Goal: Check status: Check status

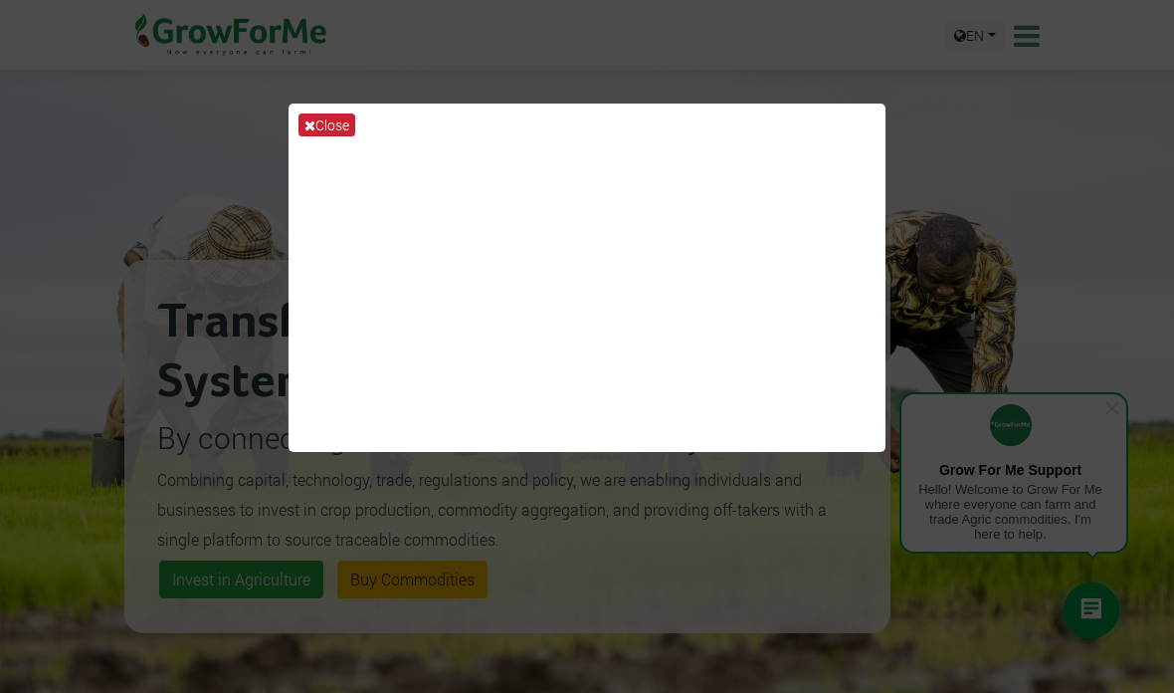
click at [316, 125] on button "Close" at bounding box center [327, 124] width 57 height 23
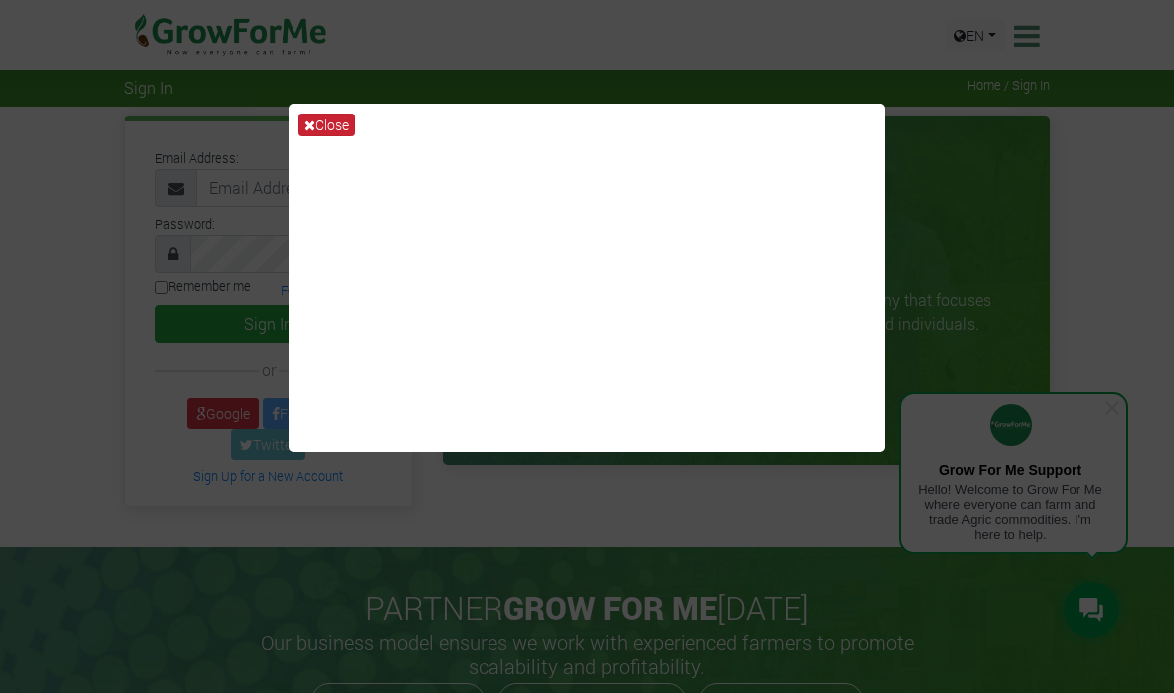
click at [332, 136] on button "Close" at bounding box center [327, 124] width 57 height 23
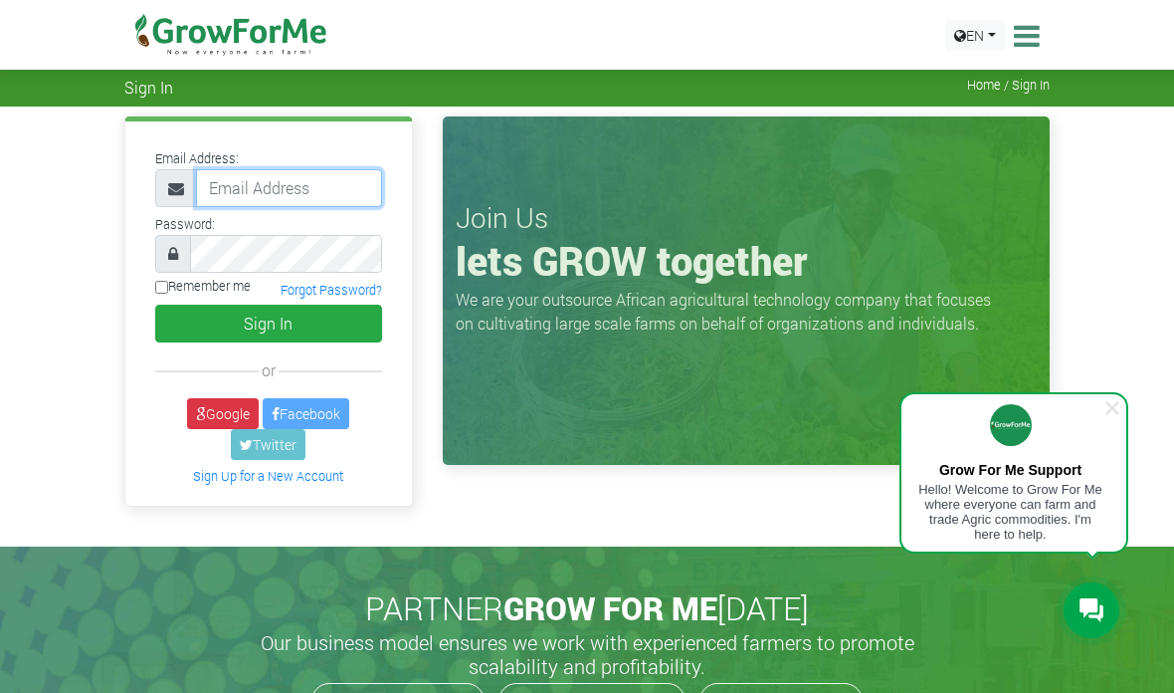
click at [306, 183] on input "email" at bounding box center [289, 188] width 186 height 38
click at [226, 415] on link "Google" at bounding box center [223, 413] width 72 height 31
click at [223, 414] on link "Google" at bounding box center [223, 413] width 72 height 31
click at [1121, 400] on span at bounding box center [1113, 408] width 20 height 20
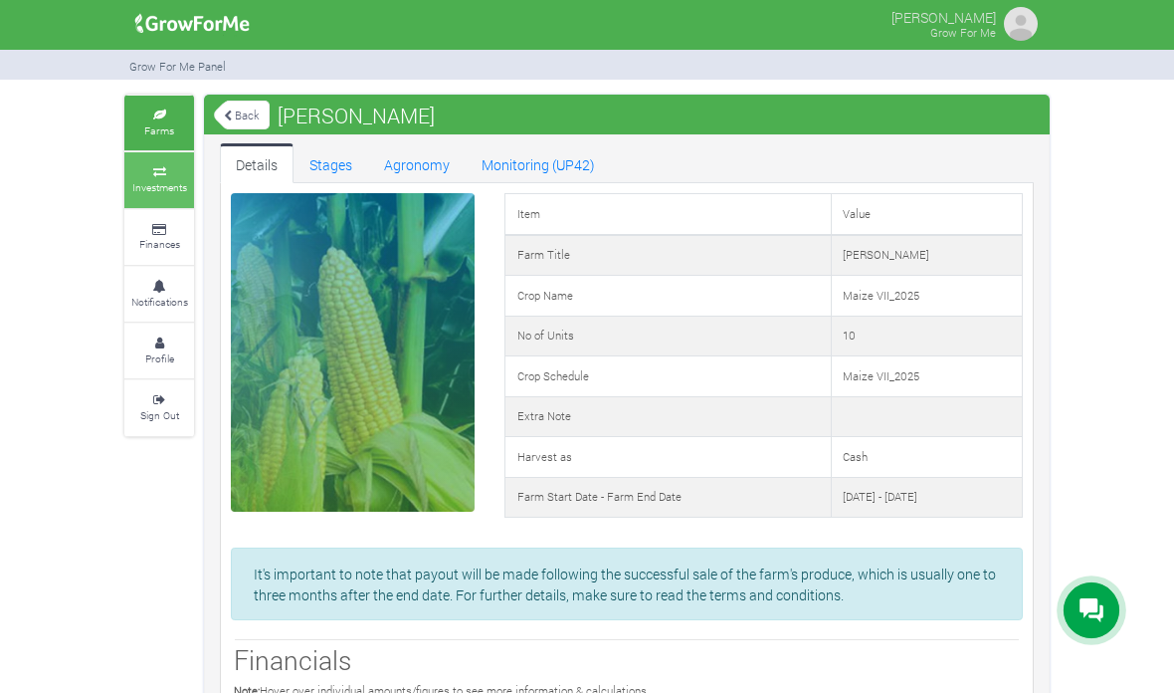
click at [170, 167] on icon at bounding box center [159, 172] width 60 height 10
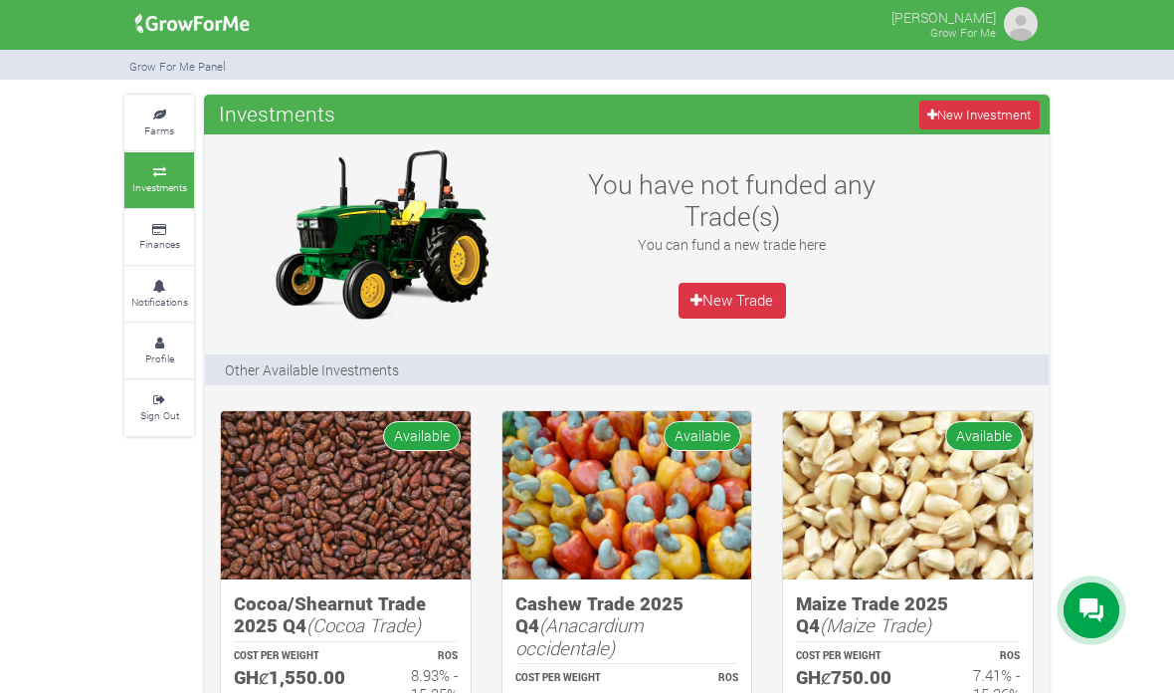
scroll to position [21, 0]
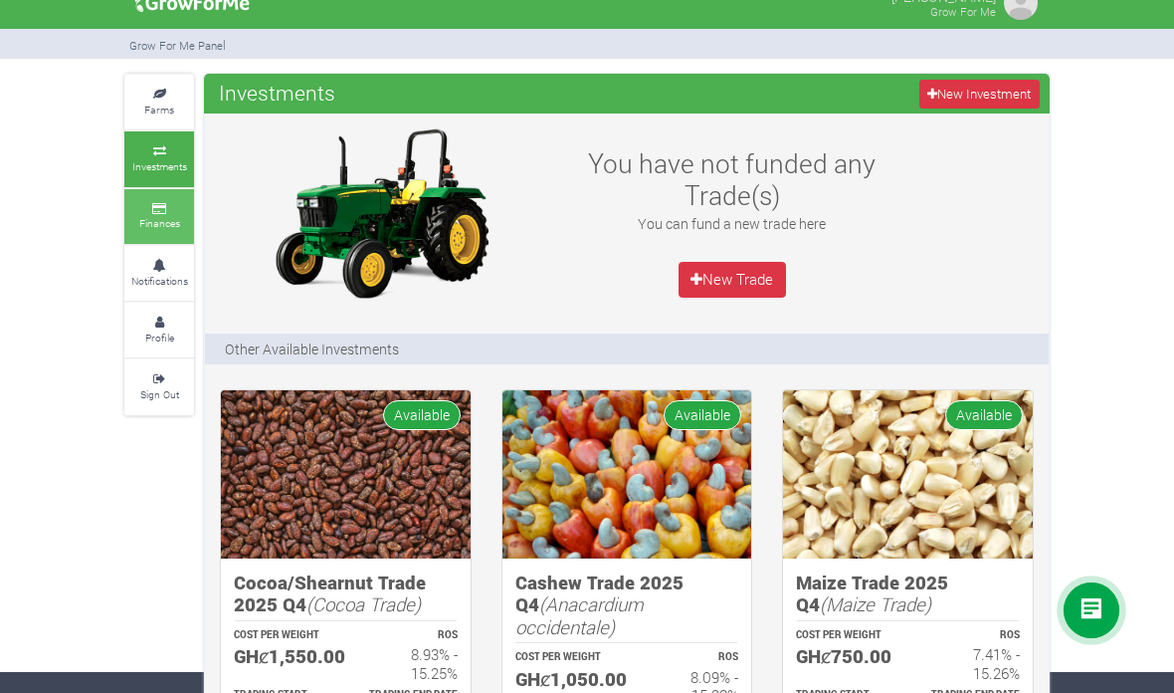
click at [169, 219] on small "Finances" at bounding box center [159, 223] width 41 height 14
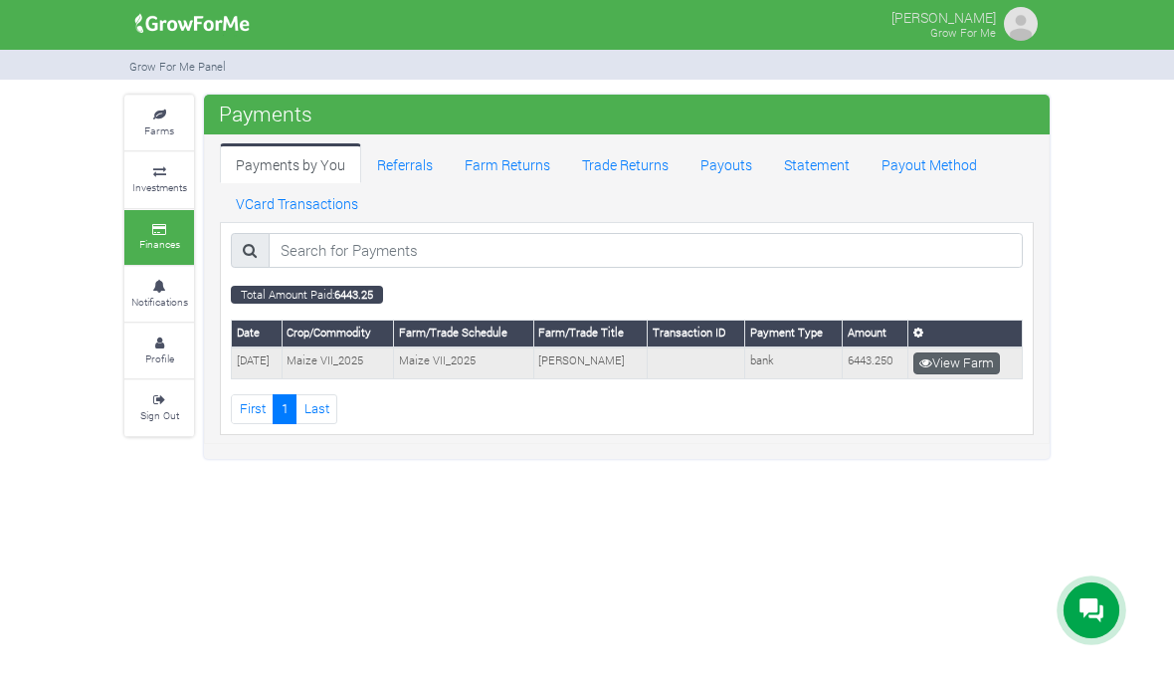
click at [960, 355] on link "View Farm" at bounding box center [957, 363] width 87 height 22
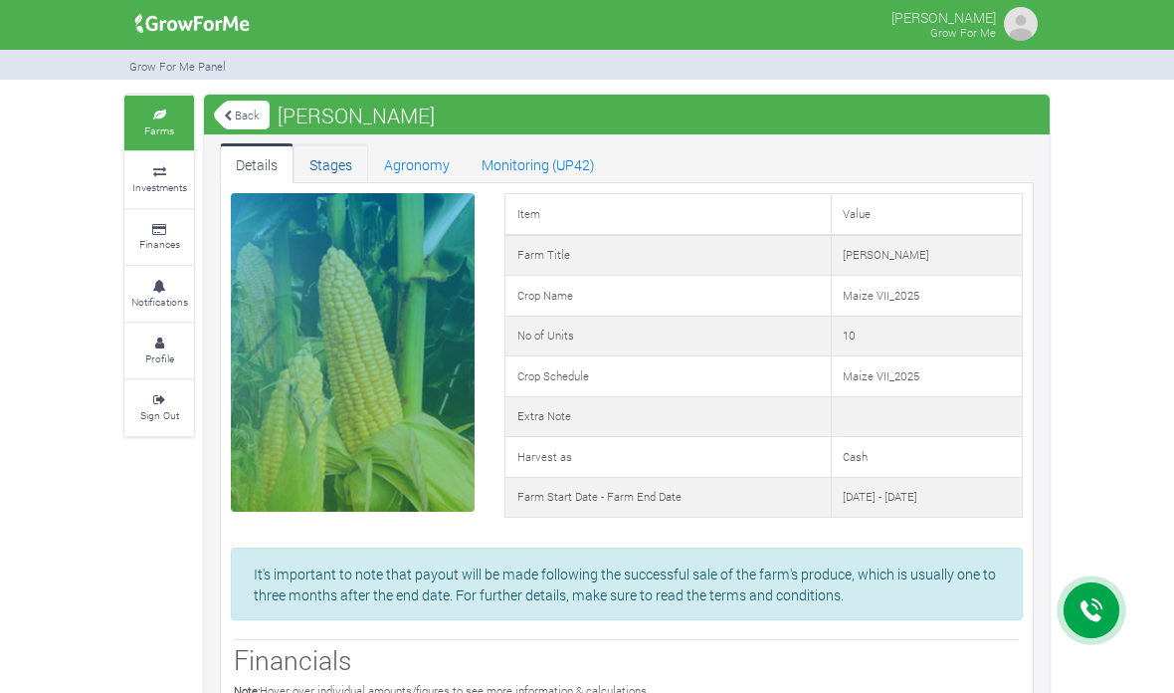
click at [339, 168] on link "Stages" at bounding box center [331, 163] width 75 height 40
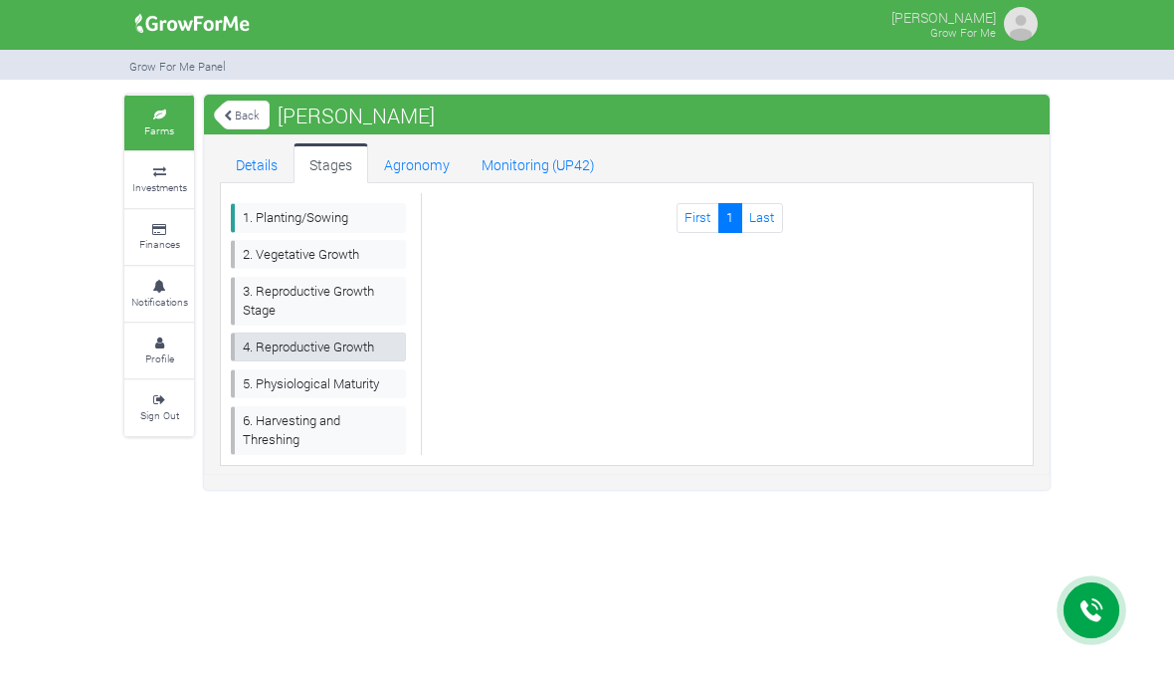
click at [365, 355] on link "4. Reproductive Growth" at bounding box center [318, 346] width 175 height 29
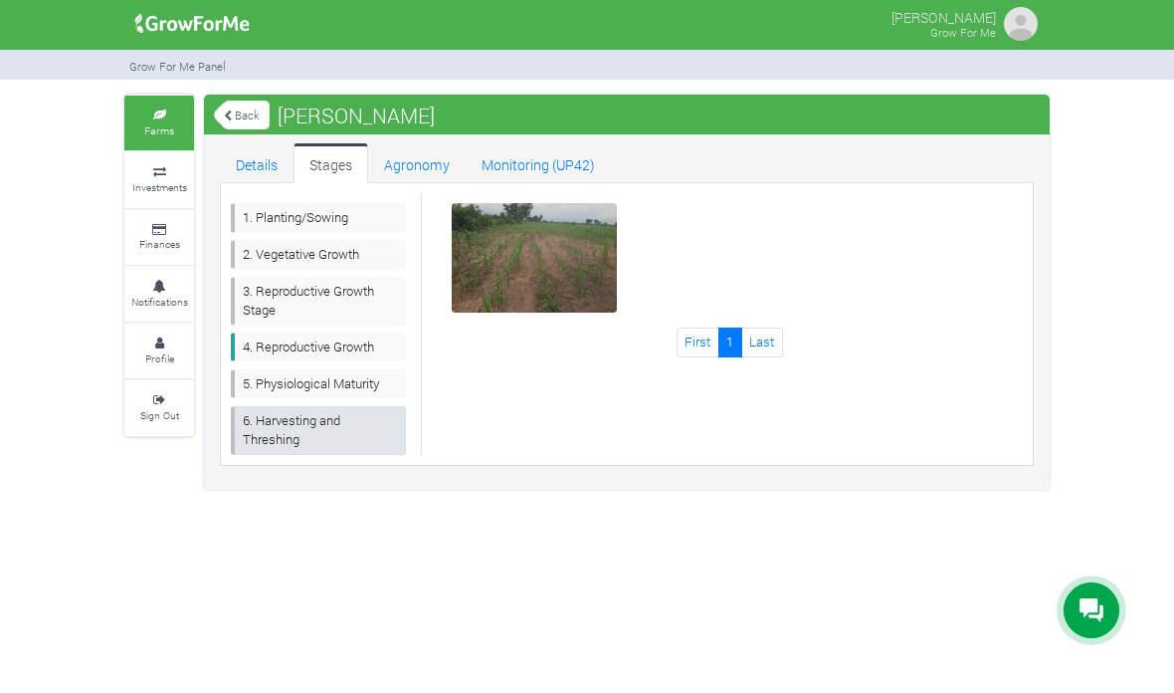
click at [335, 435] on link "6. Harvesting and Threshing" at bounding box center [318, 430] width 175 height 49
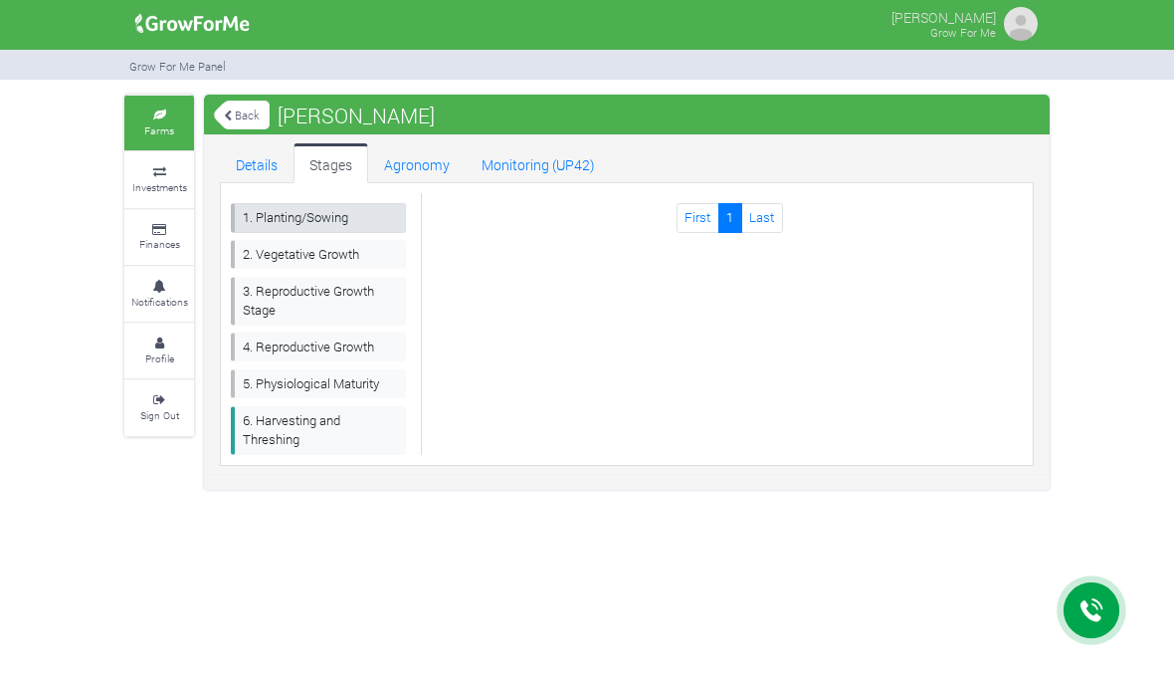
click at [322, 224] on link "1. Planting/Sowing" at bounding box center [318, 217] width 175 height 29
click at [328, 261] on link "2. Vegetative Growth" at bounding box center [318, 254] width 175 height 29
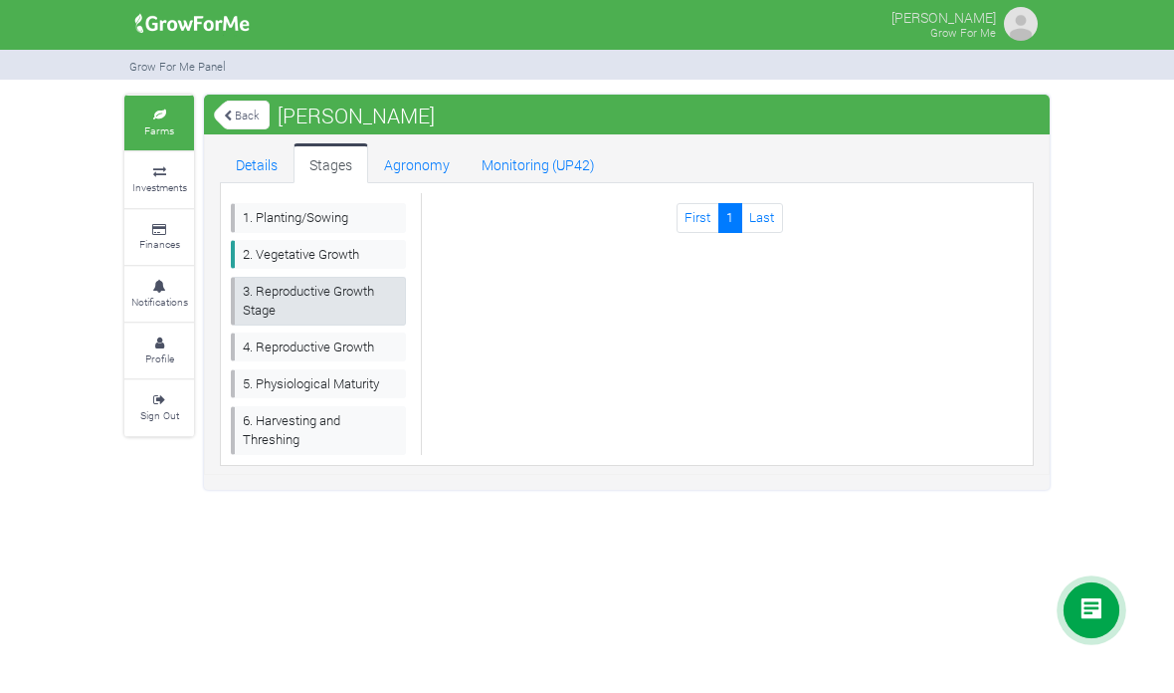
click at [343, 301] on link "3. Reproductive Growth Stage" at bounding box center [318, 301] width 175 height 49
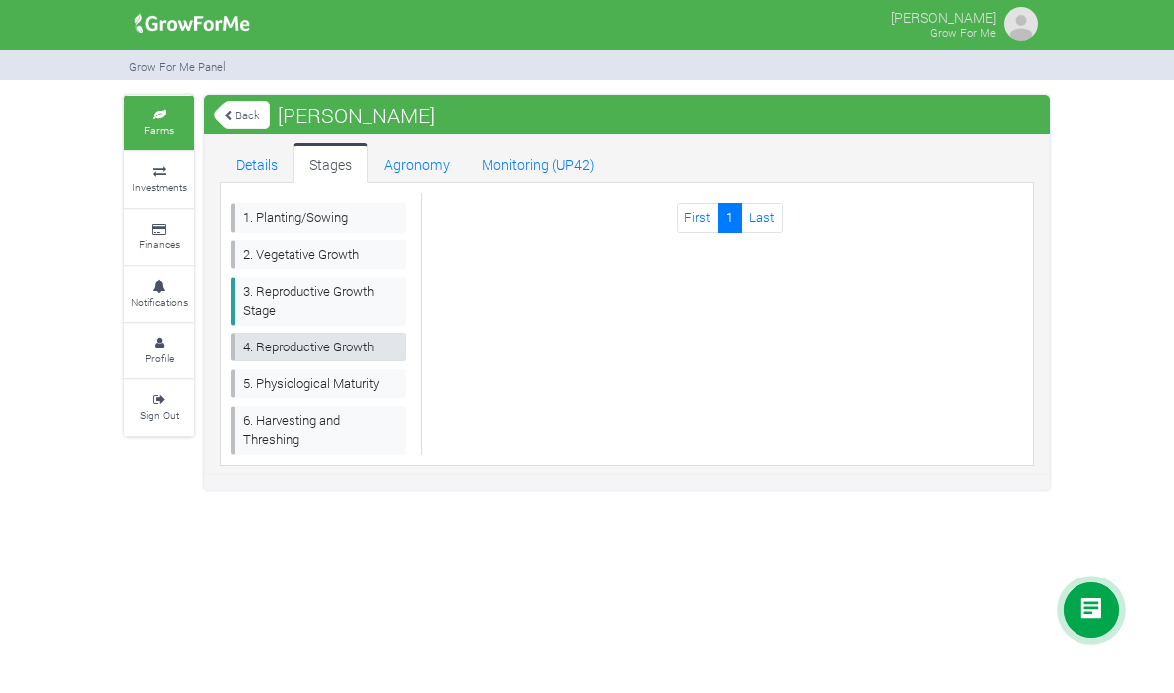
click at [329, 344] on link "4. Reproductive Growth" at bounding box center [318, 346] width 175 height 29
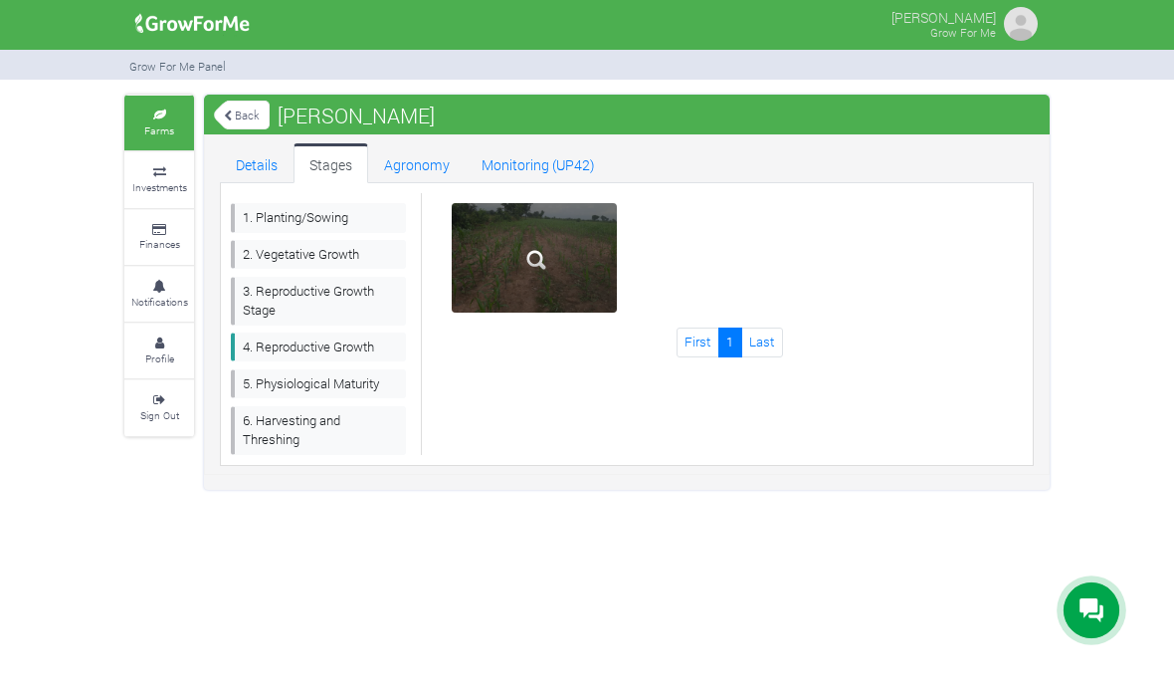
click at [534, 253] on img at bounding box center [537, 260] width 64 height 64
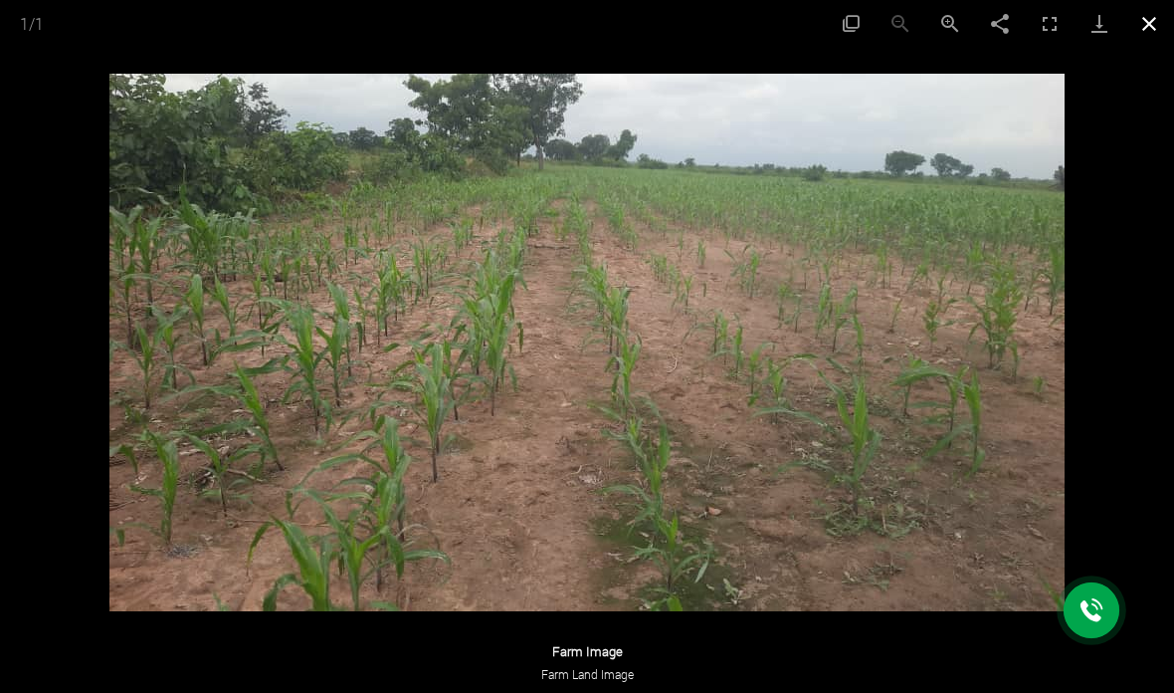
click at [1155, 28] on button "Close gallery" at bounding box center [1149, 23] width 50 height 47
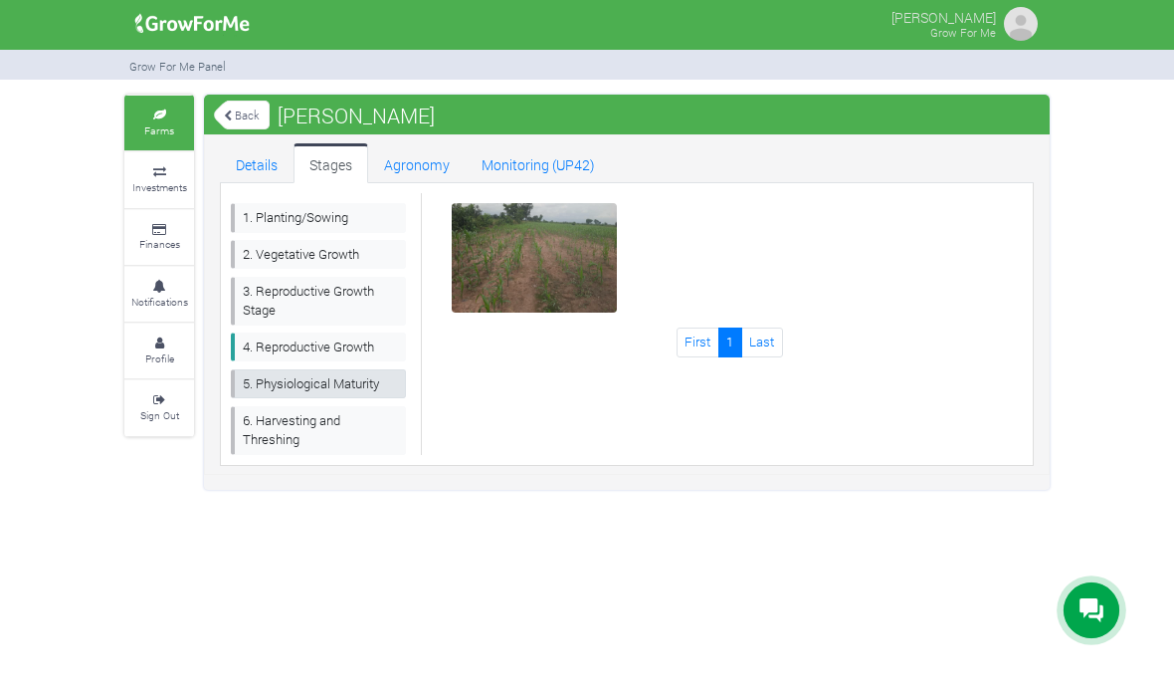
click at [351, 375] on link "5. Physiological Maturity" at bounding box center [318, 383] width 175 height 29
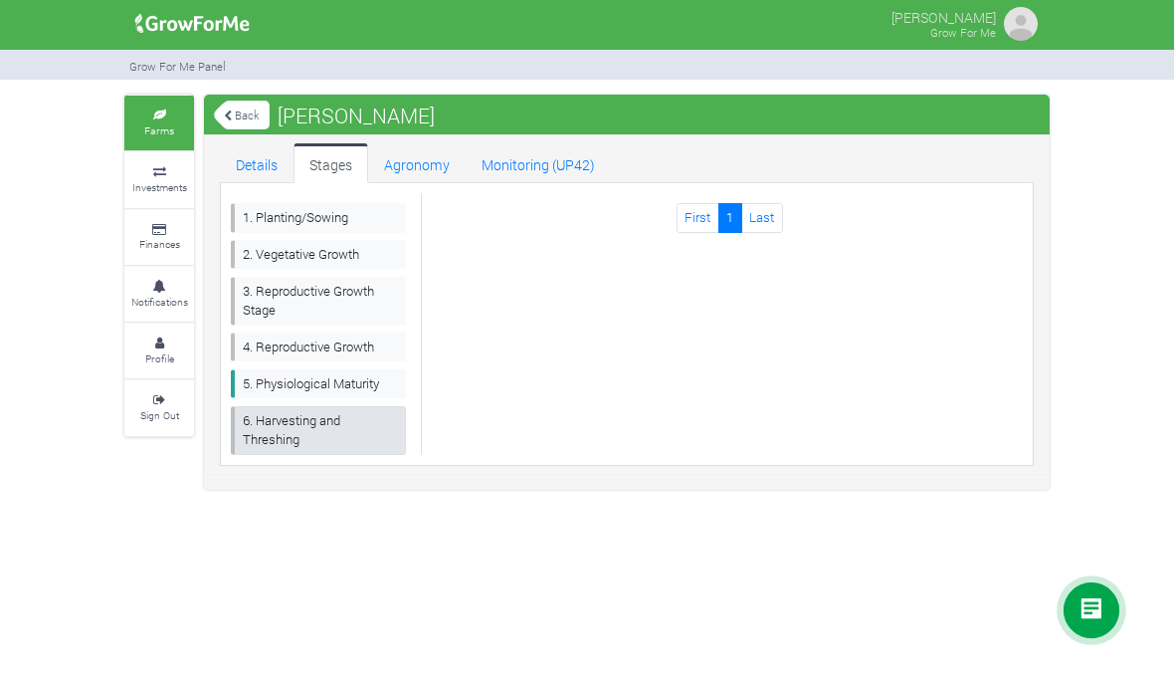
click at [343, 421] on link "6. Harvesting and Threshing" at bounding box center [318, 430] width 175 height 49
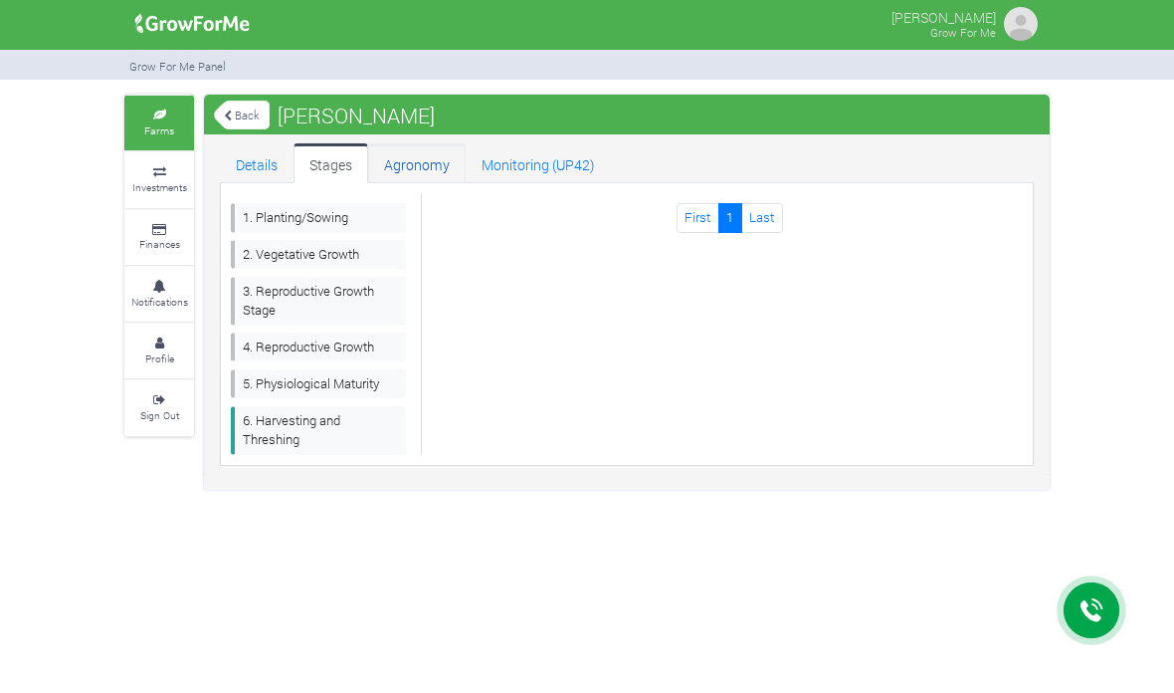
click at [434, 159] on link "Agronomy" at bounding box center [417, 163] width 98 height 40
click at [547, 159] on link "Monitoring (UP42)" at bounding box center [538, 163] width 145 height 40
click at [250, 159] on link "Details" at bounding box center [257, 163] width 74 height 40
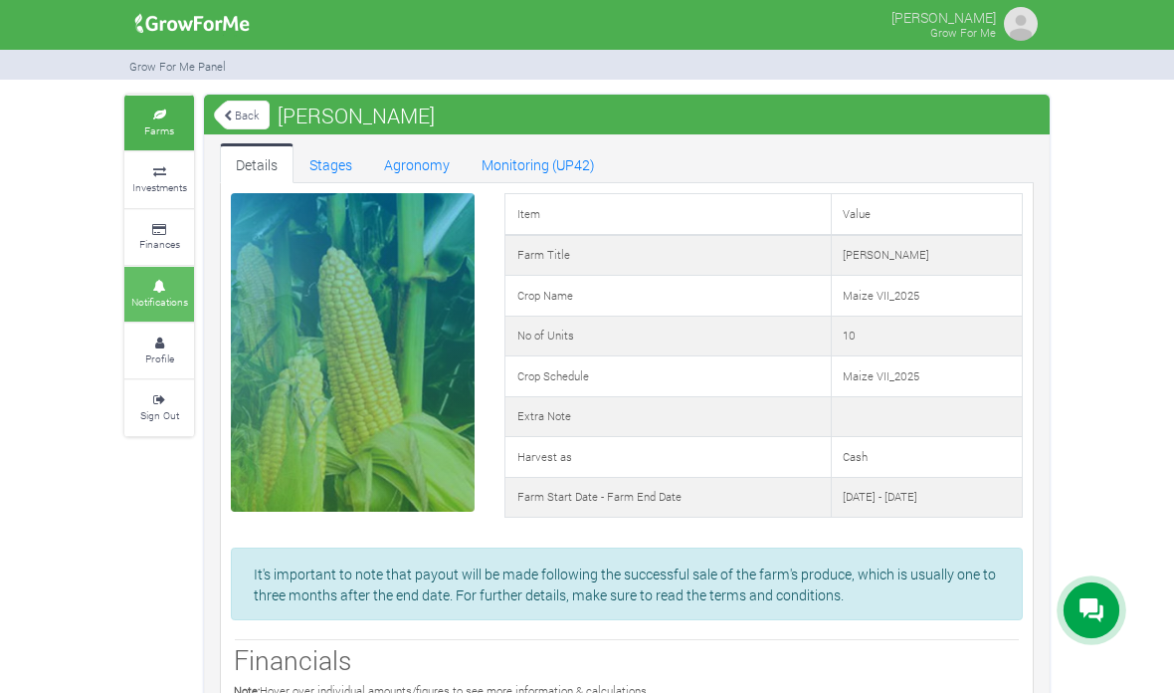
click at [166, 282] on icon at bounding box center [159, 287] width 60 height 10
